Goal: Transaction & Acquisition: Purchase product/service

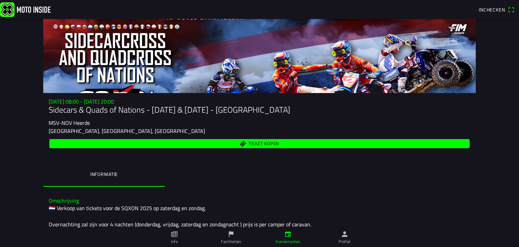
click at [198, 154] on div "za 27 sep. - 08:00 - zo 28 sep. - 20:00 Sidecars & Quads of Nations - 27 & 28 S…" at bounding box center [259, 142] width 432 height 88
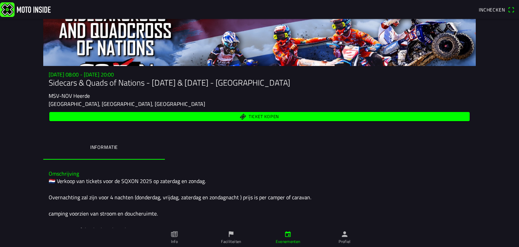
scroll to position [40, 0]
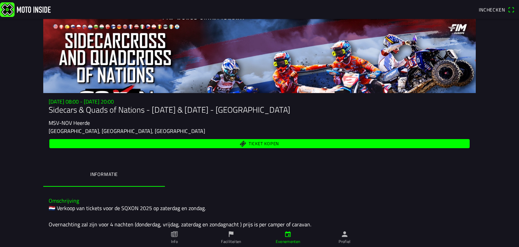
click at [214, 145] on span "Ticket kopen" at bounding box center [259, 143] width 412 height 9
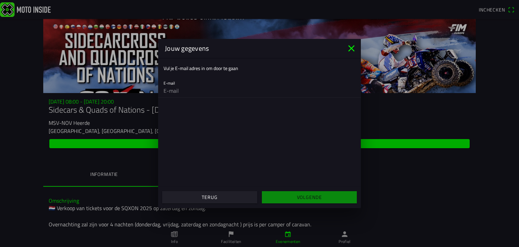
click at [353, 51] on icon "close" at bounding box center [351, 48] width 6 height 6
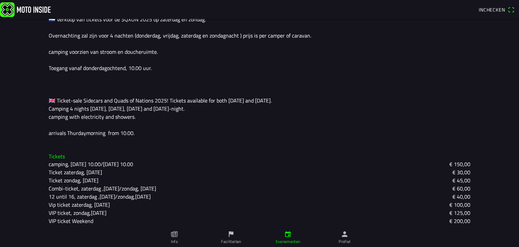
scroll to position [190, 0]
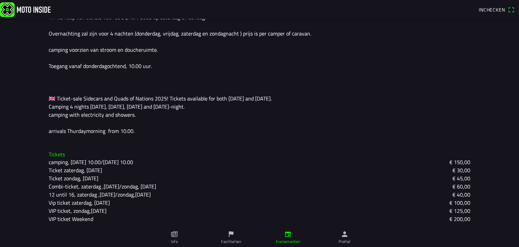
click at [440, 138] on div "Omschrijving 🇳🇱 Verkoop van tickets voor de SQXON 2025 op zaterdag en zondag. O…" at bounding box center [259, 70] width 432 height 139
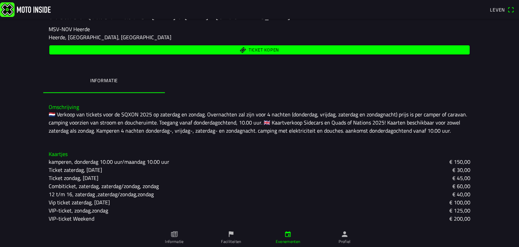
scroll to position [93, 0]
